Goal: Task Accomplishment & Management: Manage account settings

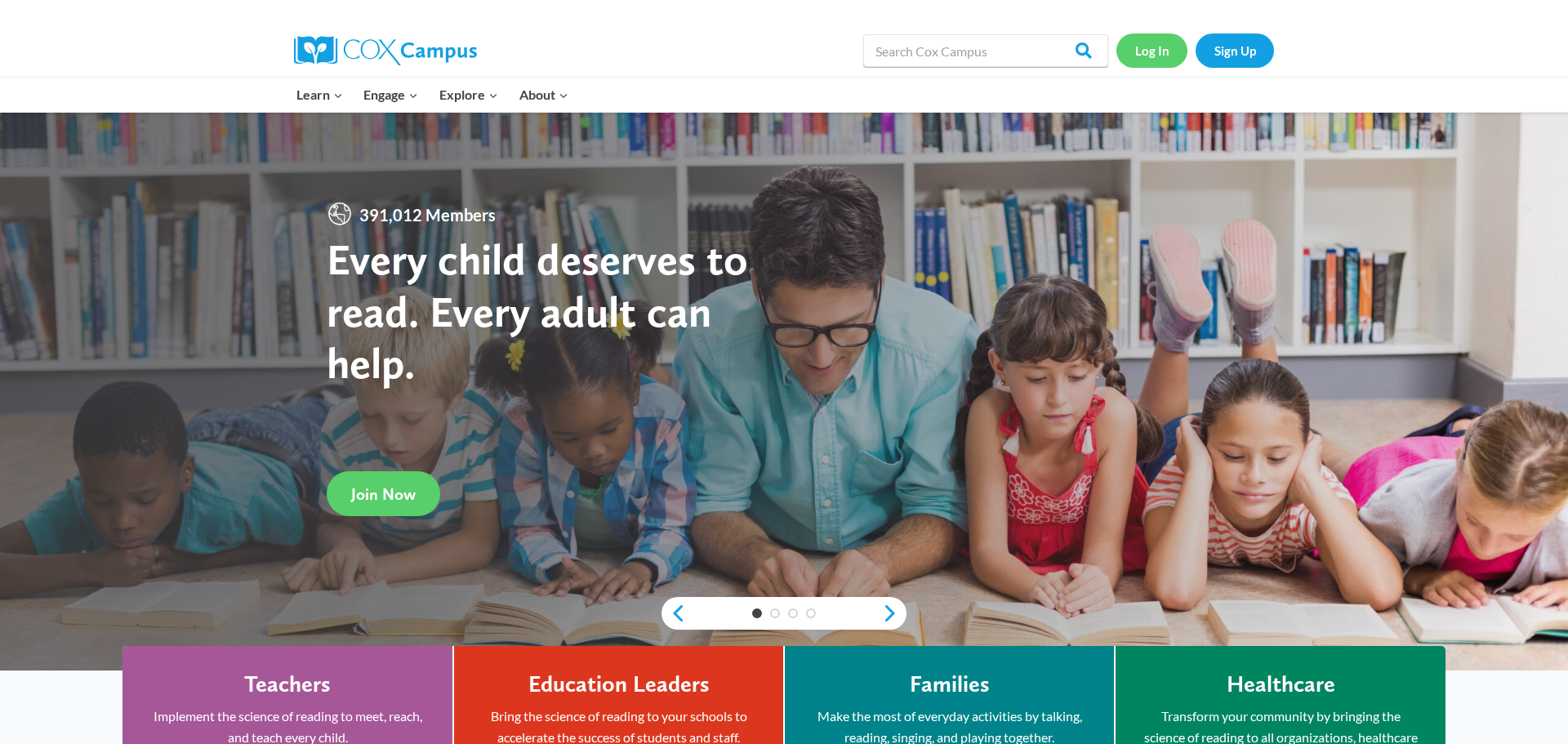
click at [1160, 58] on link "Log In" at bounding box center [1151, 50] width 71 height 33
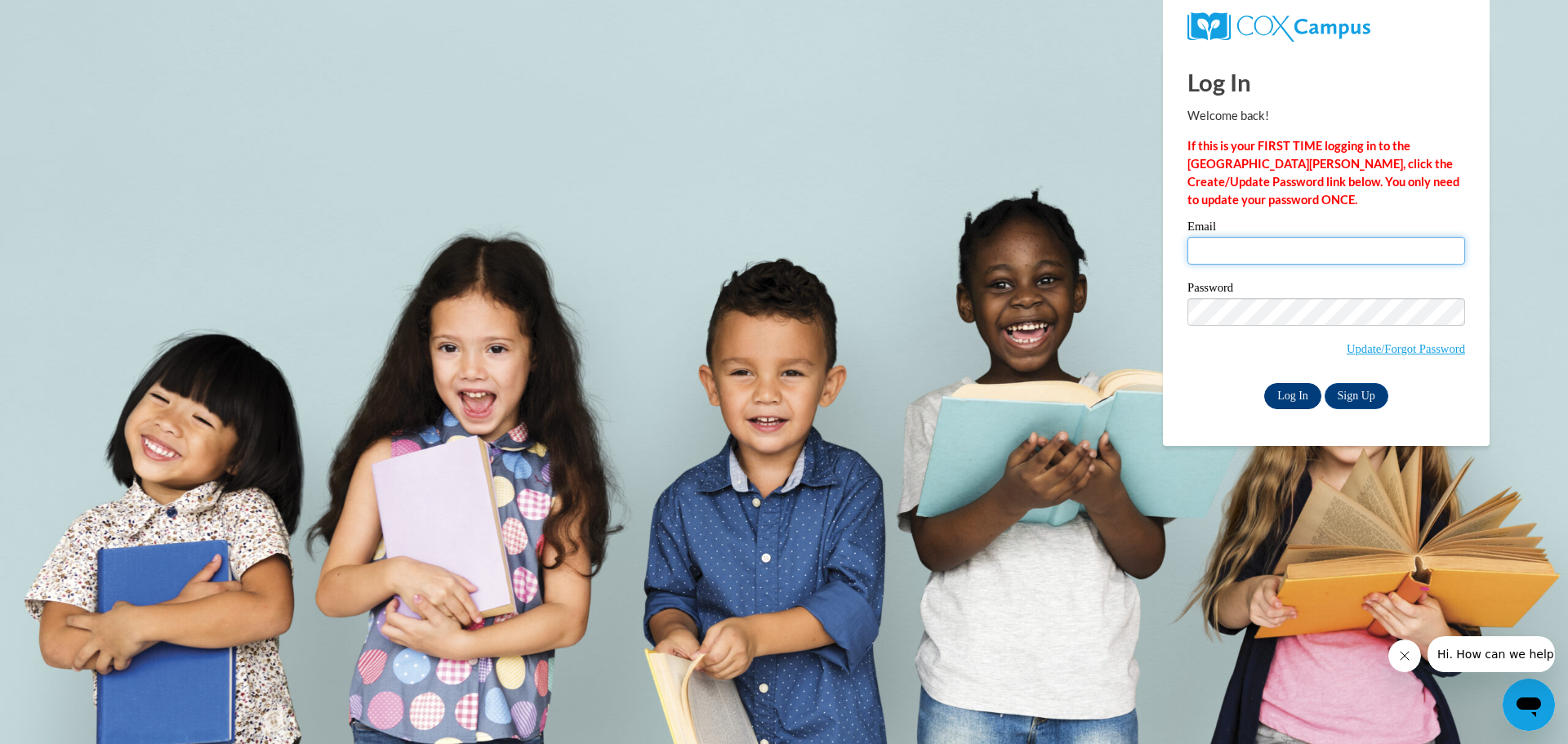
type input "[EMAIL_ADDRESS][DOMAIN_NAME]"
click at [1286, 394] on input "Log In" at bounding box center [1292, 396] width 57 height 26
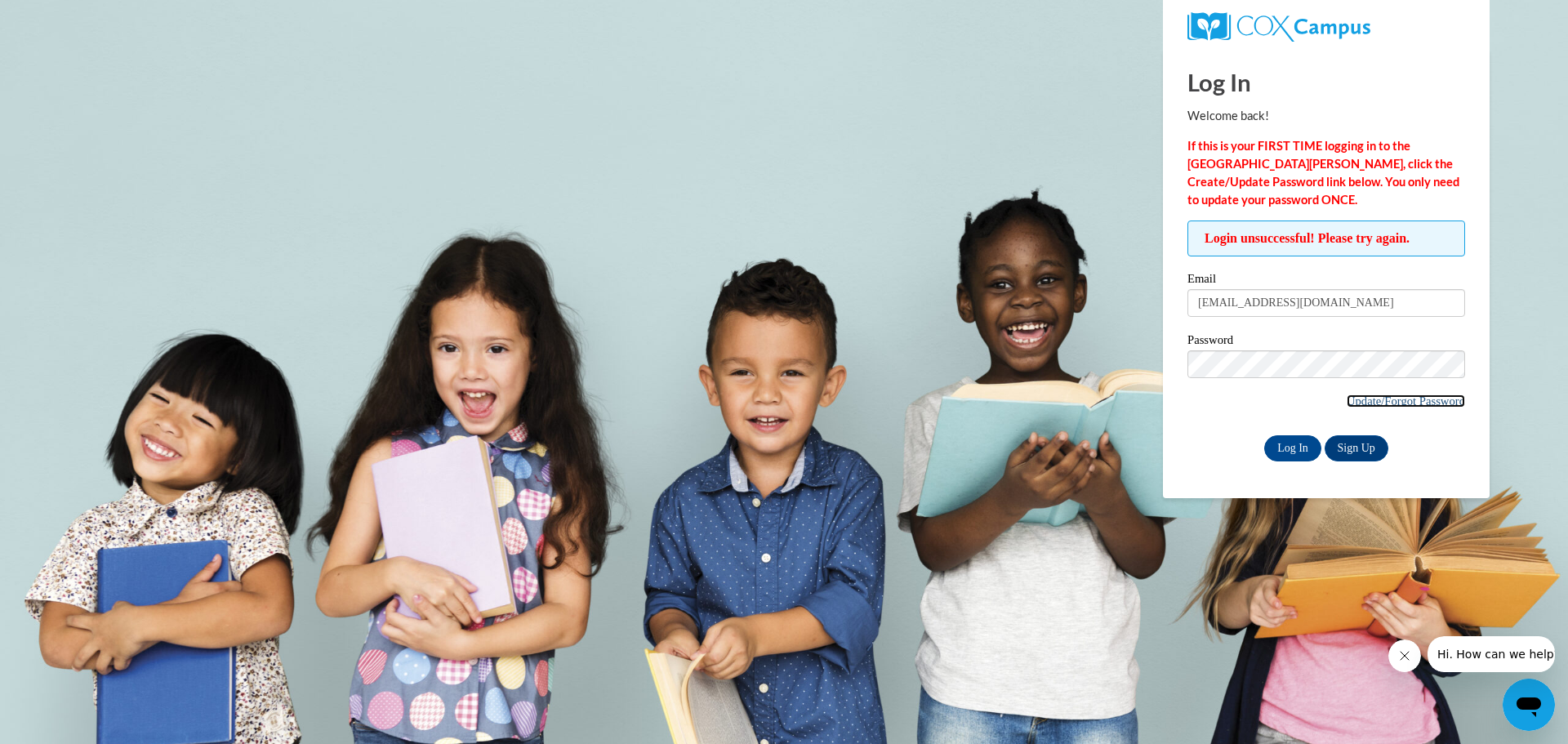
click at [1423, 403] on link "Update/Forgot Password" at bounding box center [1405, 401] width 119 height 13
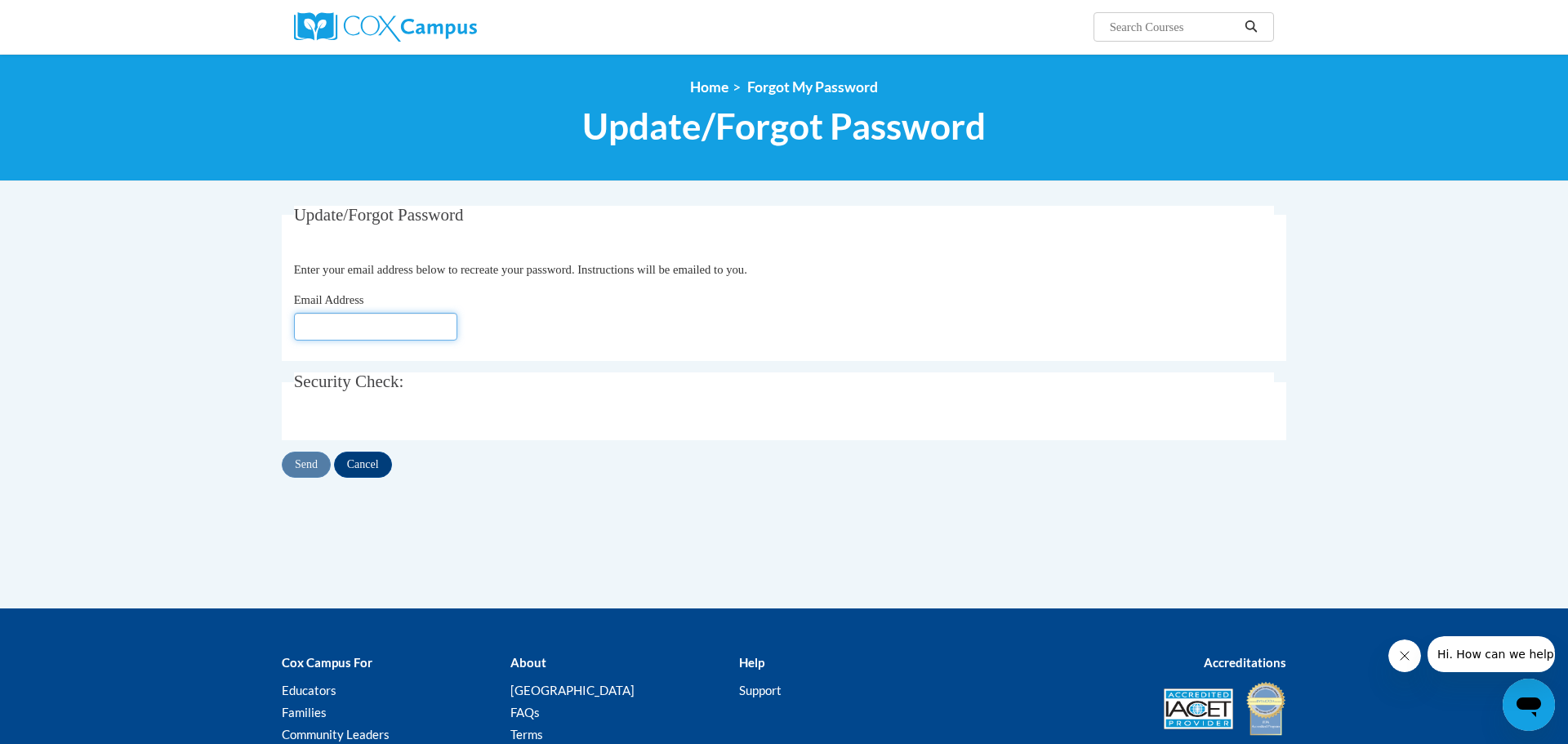
click at [453, 321] on input "Email Address" at bounding box center [376, 327] width 164 height 28
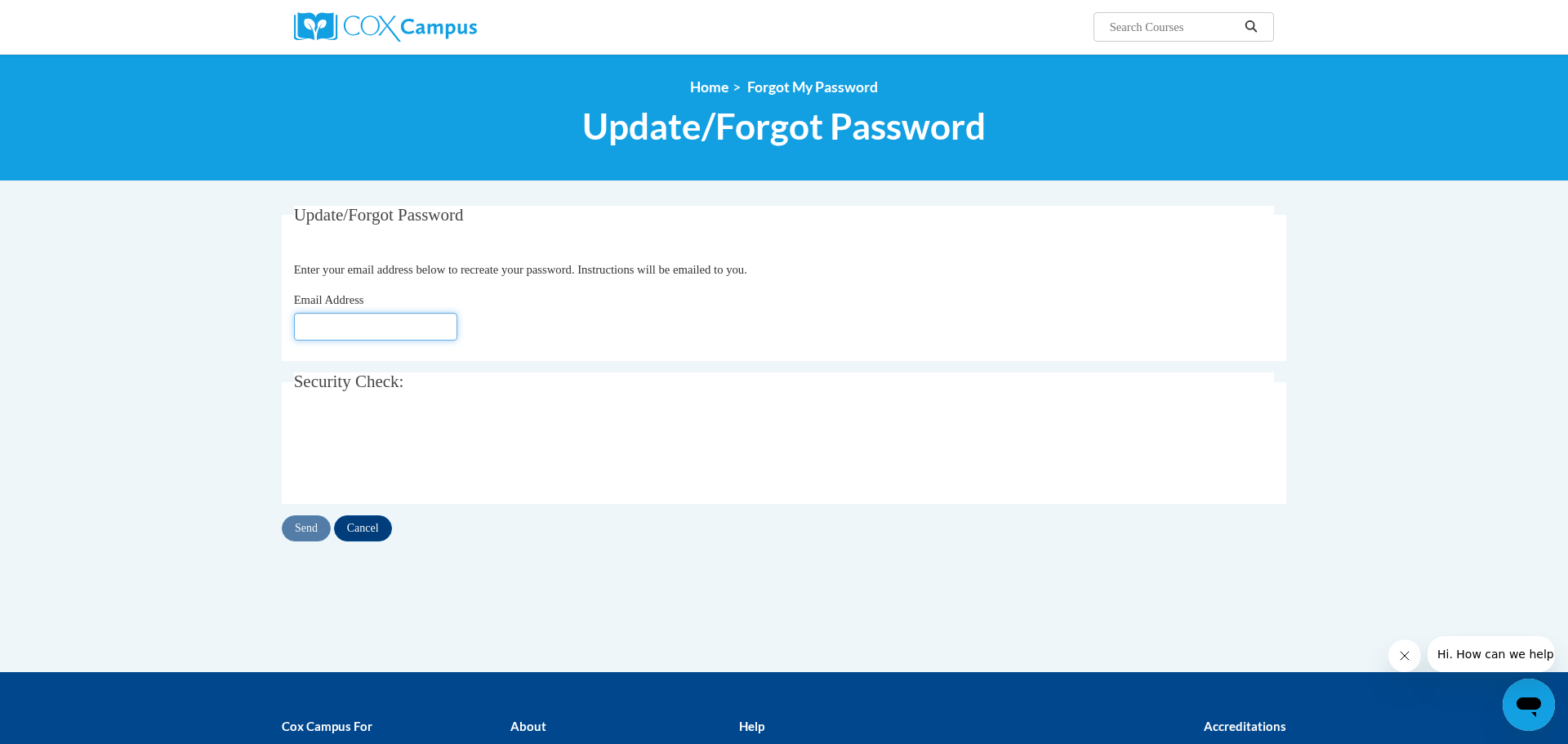
type input "[EMAIL_ADDRESS][DOMAIN_NAME]"
click at [308, 530] on input "Send" at bounding box center [306, 528] width 49 height 26
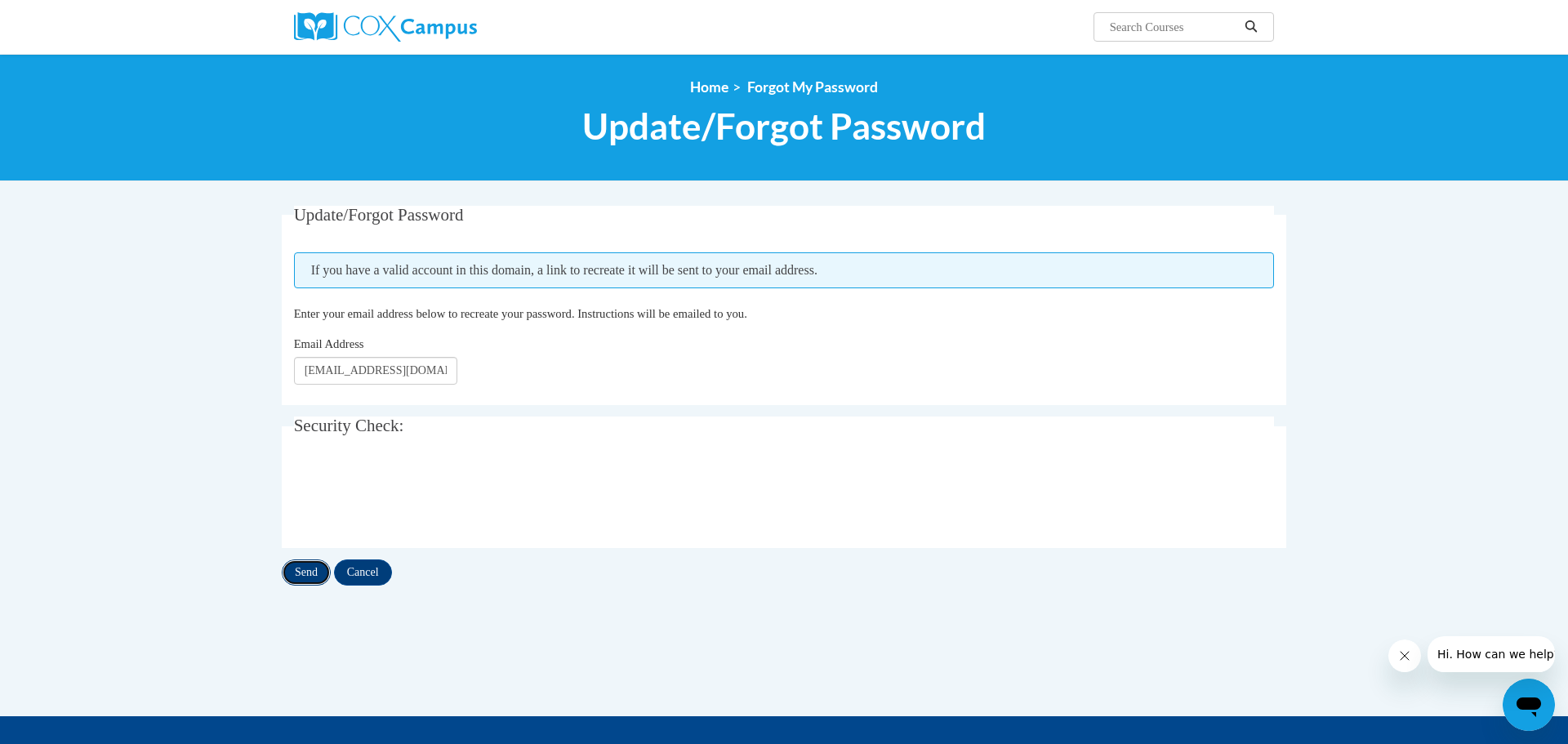
click at [307, 572] on input "Send" at bounding box center [306, 573] width 49 height 26
click at [421, 22] on img at bounding box center [385, 26] width 183 height 29
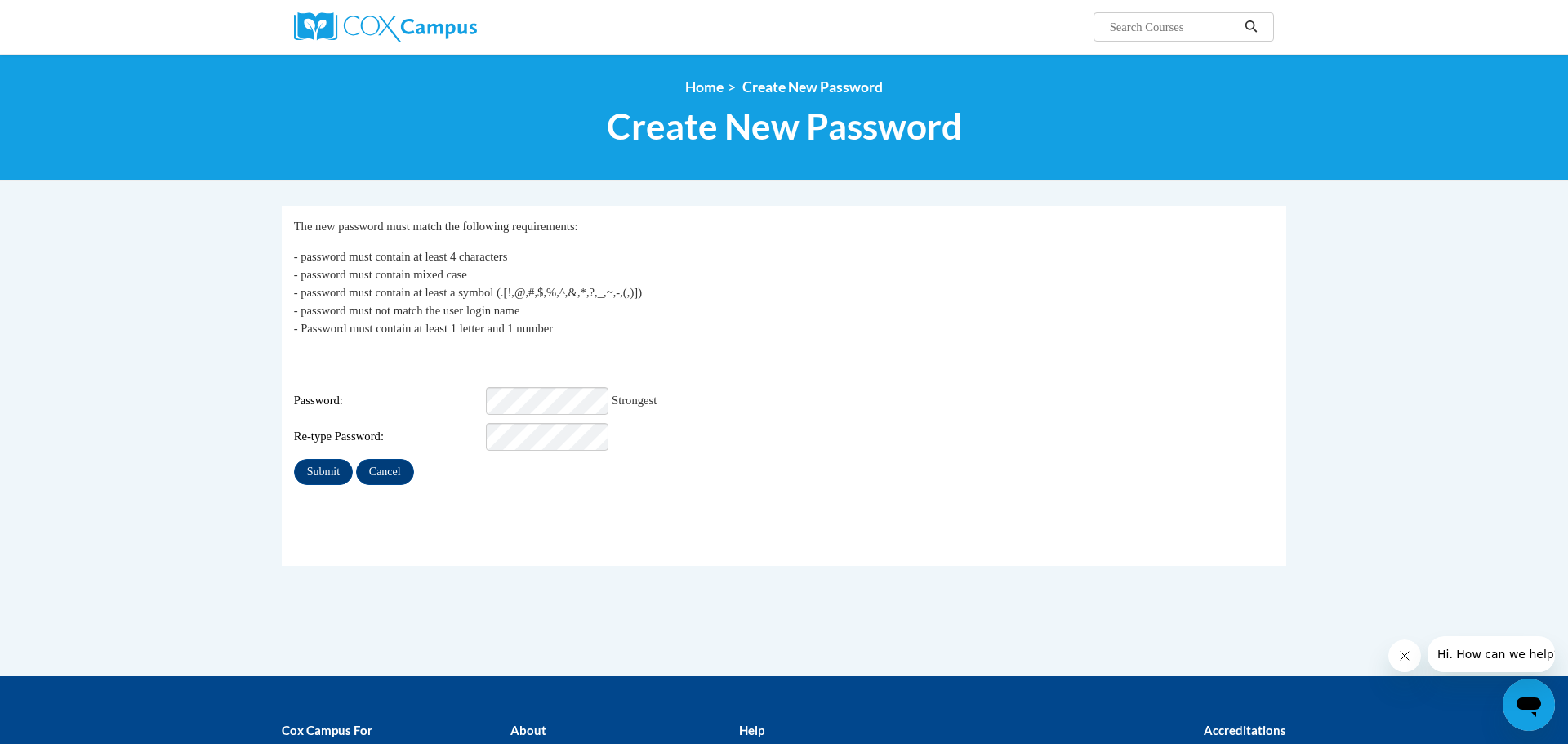
click at [890, 440] on div "My Password The new password must match the following requirements: - password …" at bounding box center [784, 351] width 980 height 268
click at [314, 464] on input "Submit" at bounding box center [323, 472] width 59 height 26
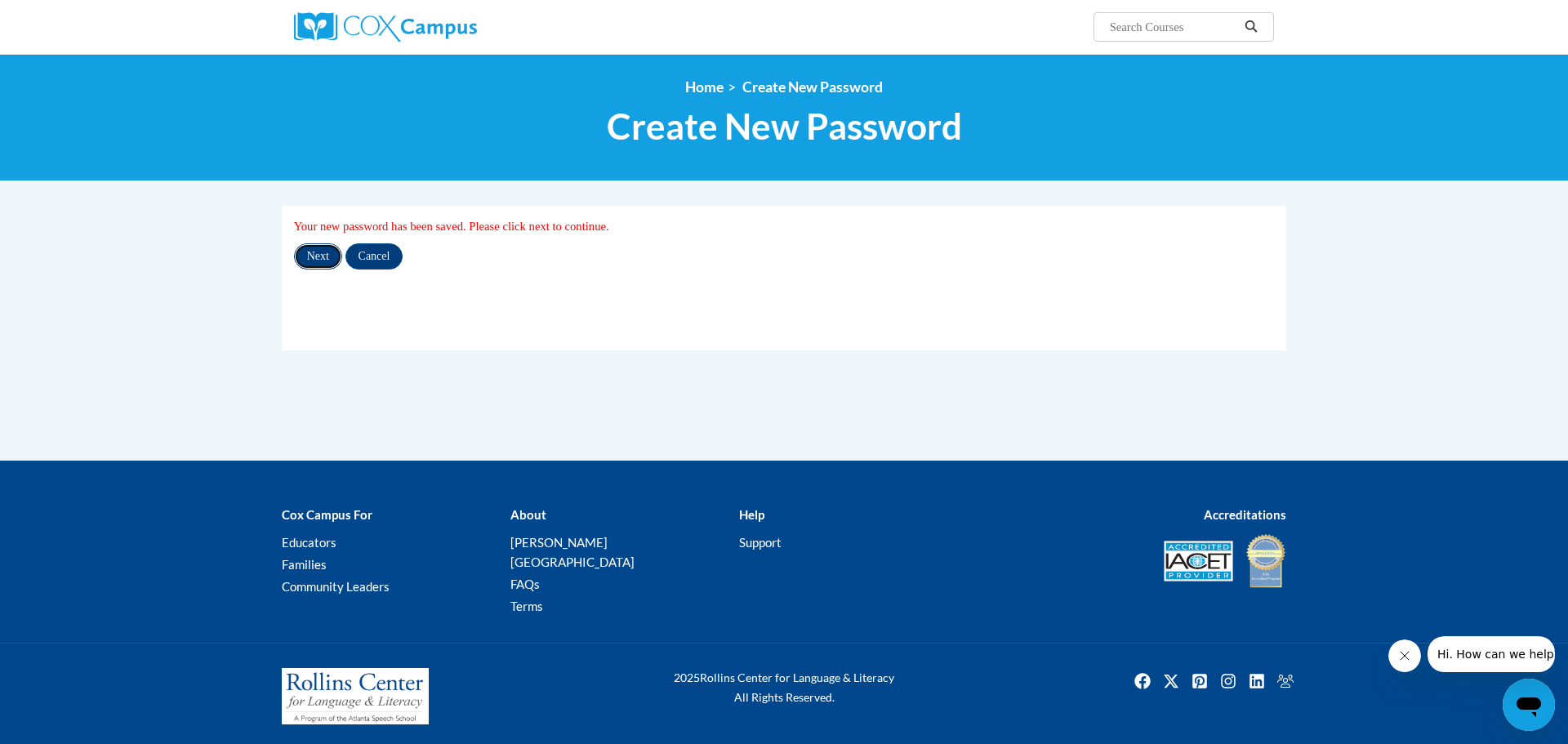
click at [333, 256] on input "Next" at bounding box center [318, 257] width 48 height 26
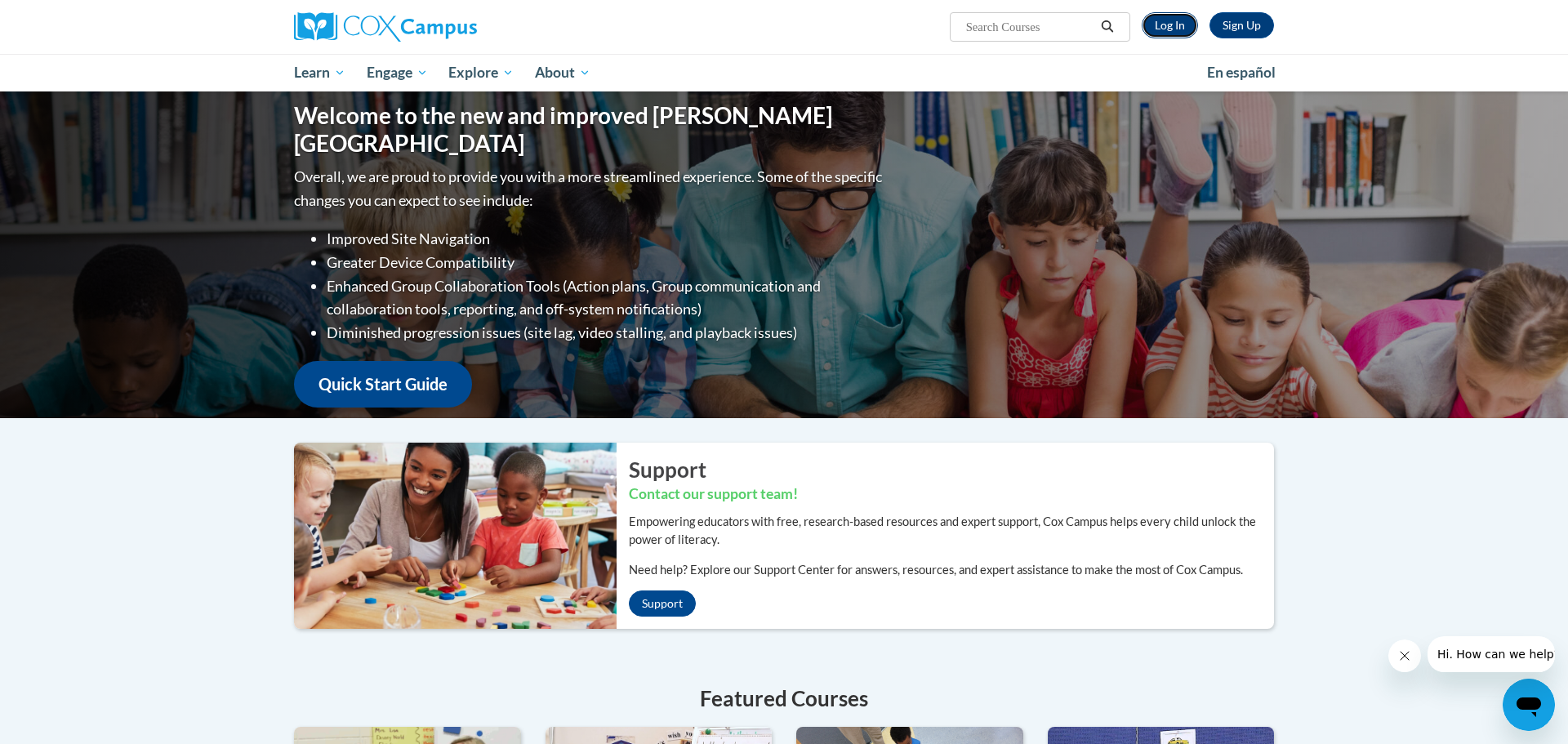
click at [1180, 27] on link "Log In" at bounding box center [1169, 26] width 56 height 26
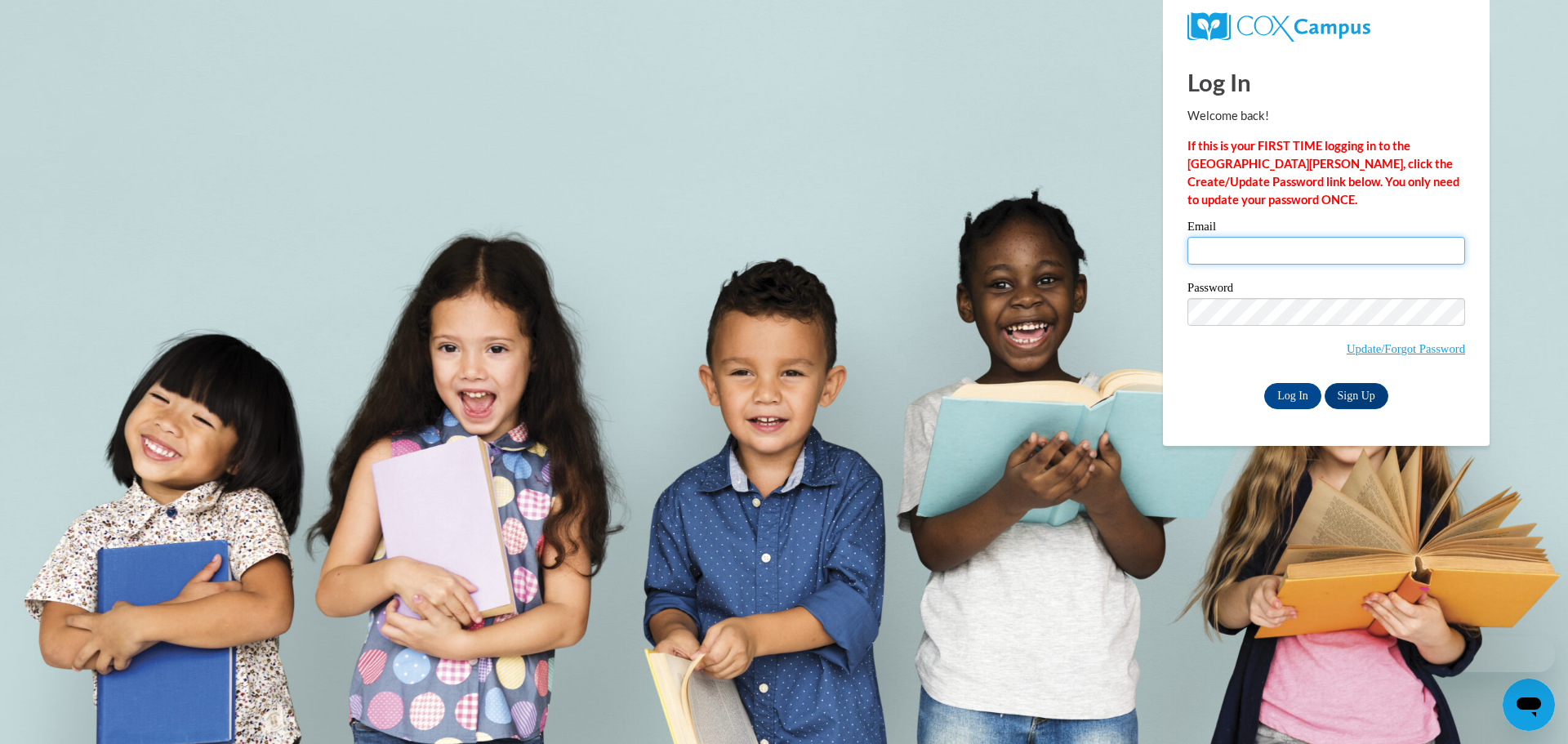
type input "[EMAIL_ADDRESS][DOMAIN_NAME]"
click at [1196, 368] on div "Password Update/Forgot Password" at bounding box center [1325, 329] width 277 height 96
click at [1296, 401] on input "Log In" at bounding box center [1292, 396] width 57 height 26
